Goal: Navigation & Orientation: Find specific page/section

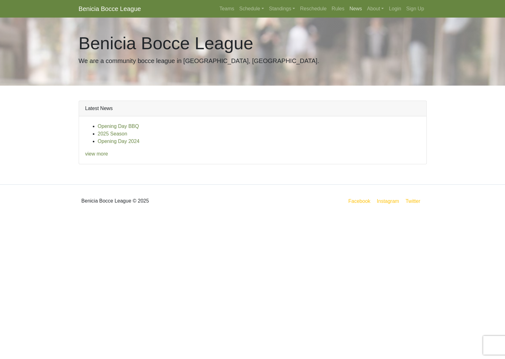
click at [347, 8] on link "News" at bounding box center [356, 9] width 18 height 13
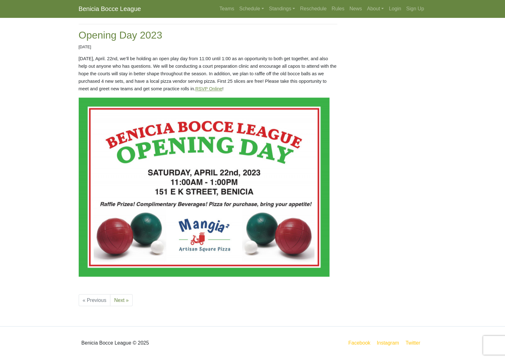
scroll to position [767, 0]
click at [365, 13] on link "About" at bounding box center [376, 9] width 22 height 13
click at [365, 39] on link "Courts" at bounding box center [390, 34] width 50 height 10
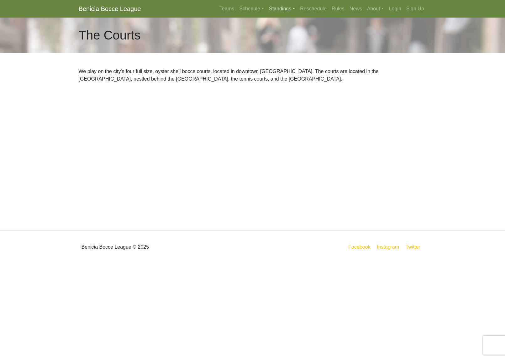
click at [267, 12] on link "Standings" at bounding box center [282, 9] width 31 height 13
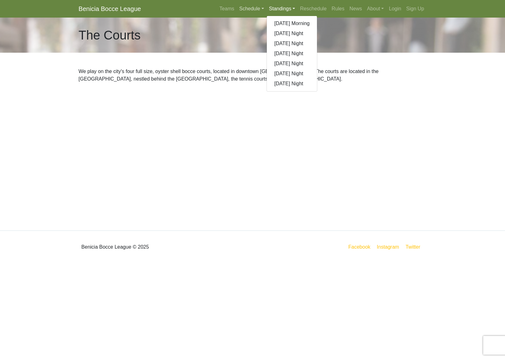
click at [237, 11] on link "Schedule" at bounding box center [252, 9] width 30 height 13
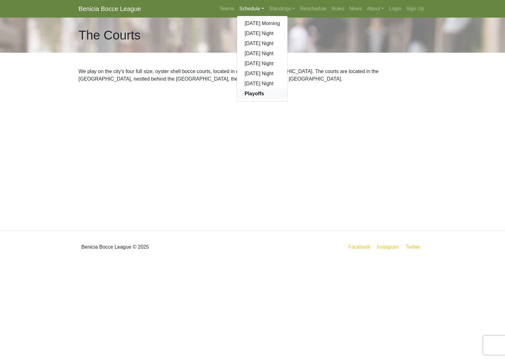
click at [245, 96] on strong "Playoffs" at bounding box center [254, 93] width 19 height 5
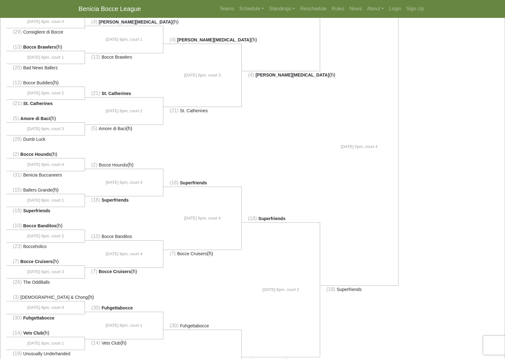
scroll to position [214, 0]
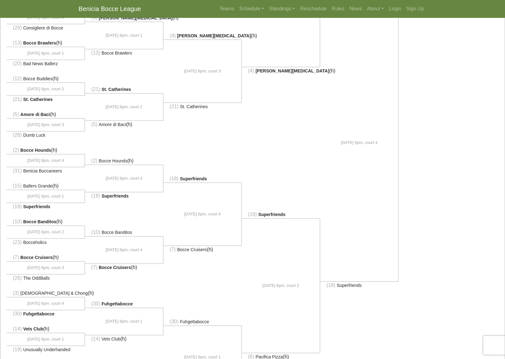
click at [345, 3] on span "Benicia Smog" at bounding box center [371, -1] width 74 height 5
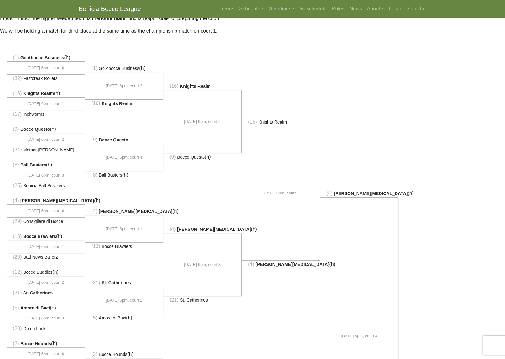
scroll to position [0, 0]
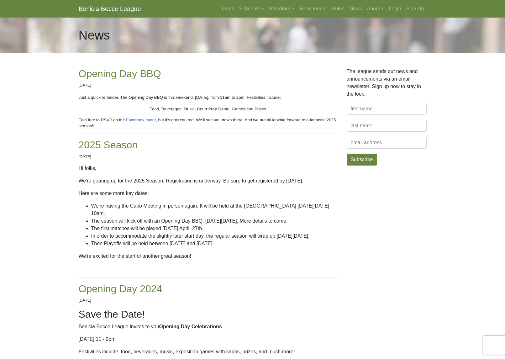
scroll to position [767, 0]
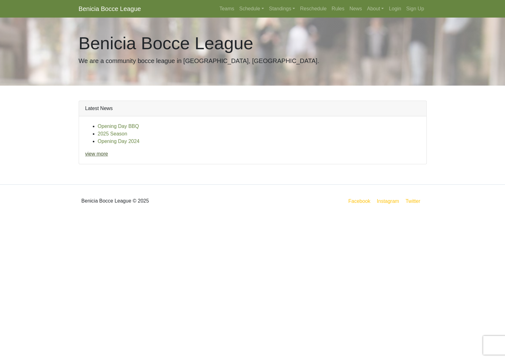
click at [108, 157] on link "view more" at bounding box center [96, 153] width 23 height 5
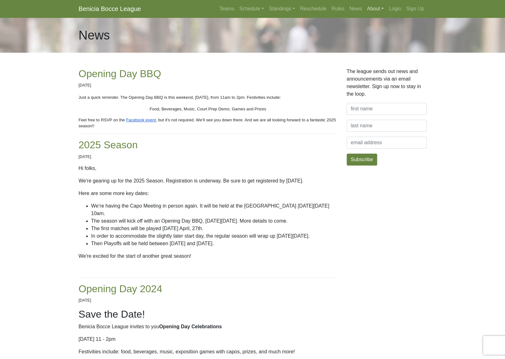
click at [365, 12] on link "About" at bounding box center [376, 9] width 22 height 13
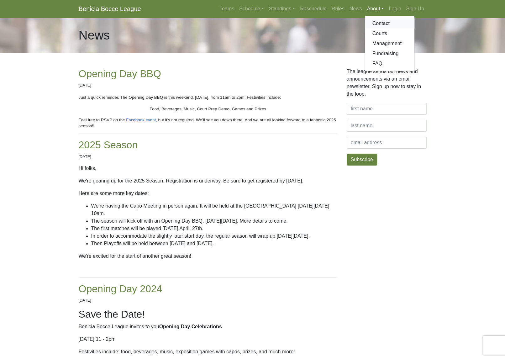
click at [365, 27] on link "Contact" at bounding box center [390, 24] width 50 height 10
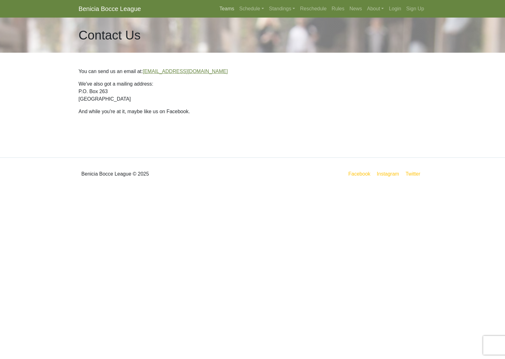
click at [217, 11] on link "Teams" at bounding box center [227, 9] width 20 height 13
